Goal: Information Seeking & Learning: Learn about a topic

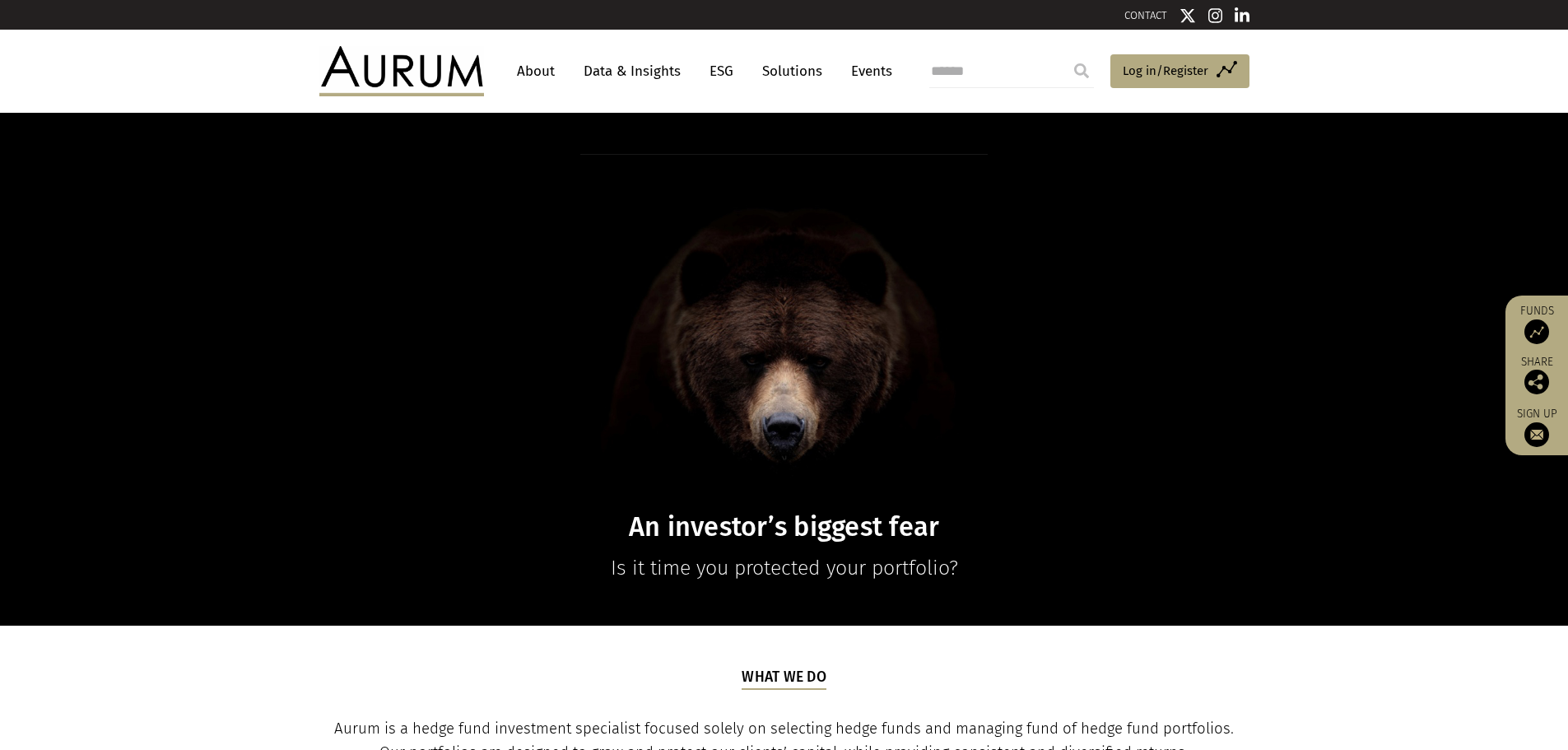
click at [639, 71] on link "Data & Insights" at bounding box center [632, 71] width 114 height 30
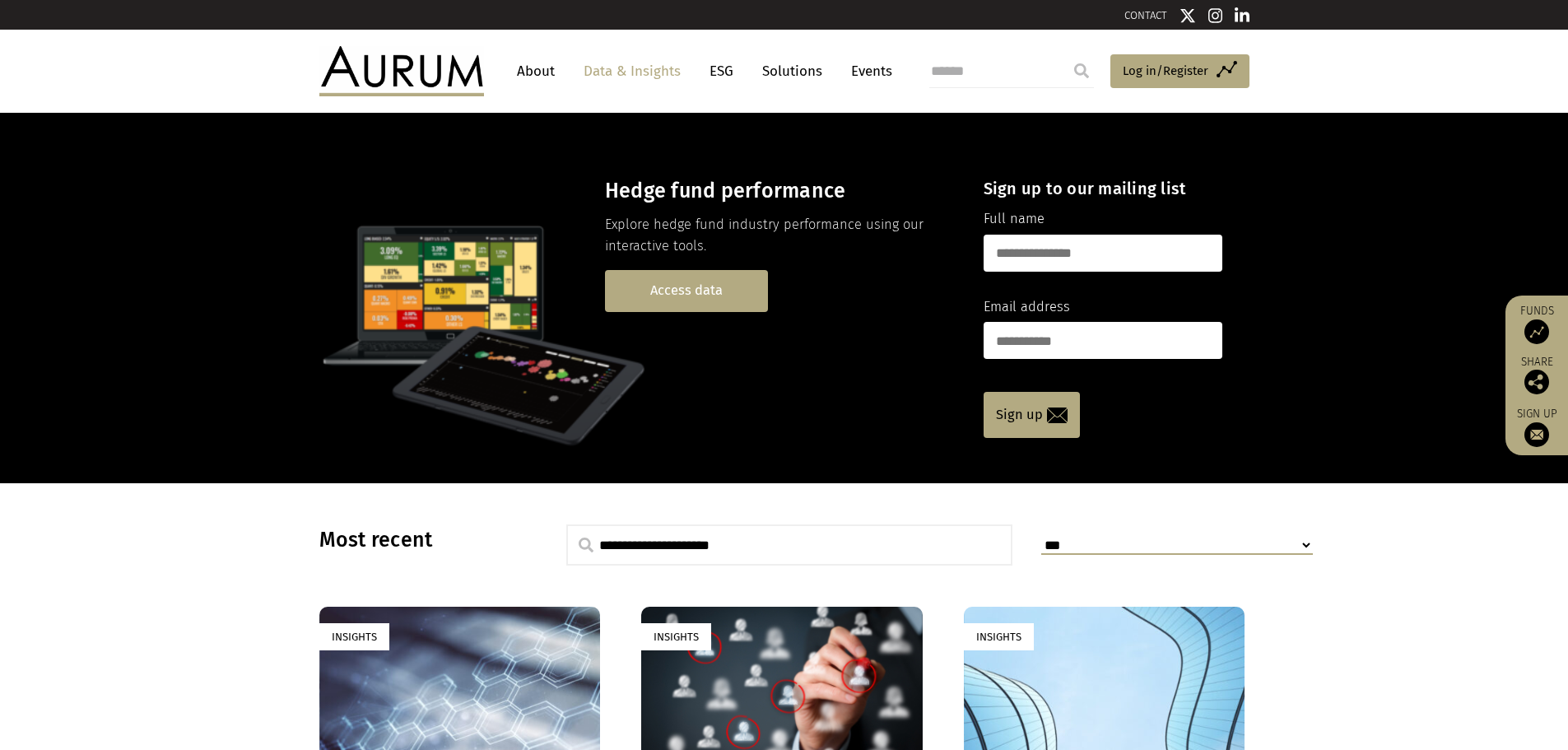
click at [699, 284] on link "Access data" at bounding box center [686, 291] width 163 height 42
